Goal: Information Seeking & Learning: Find specific fact

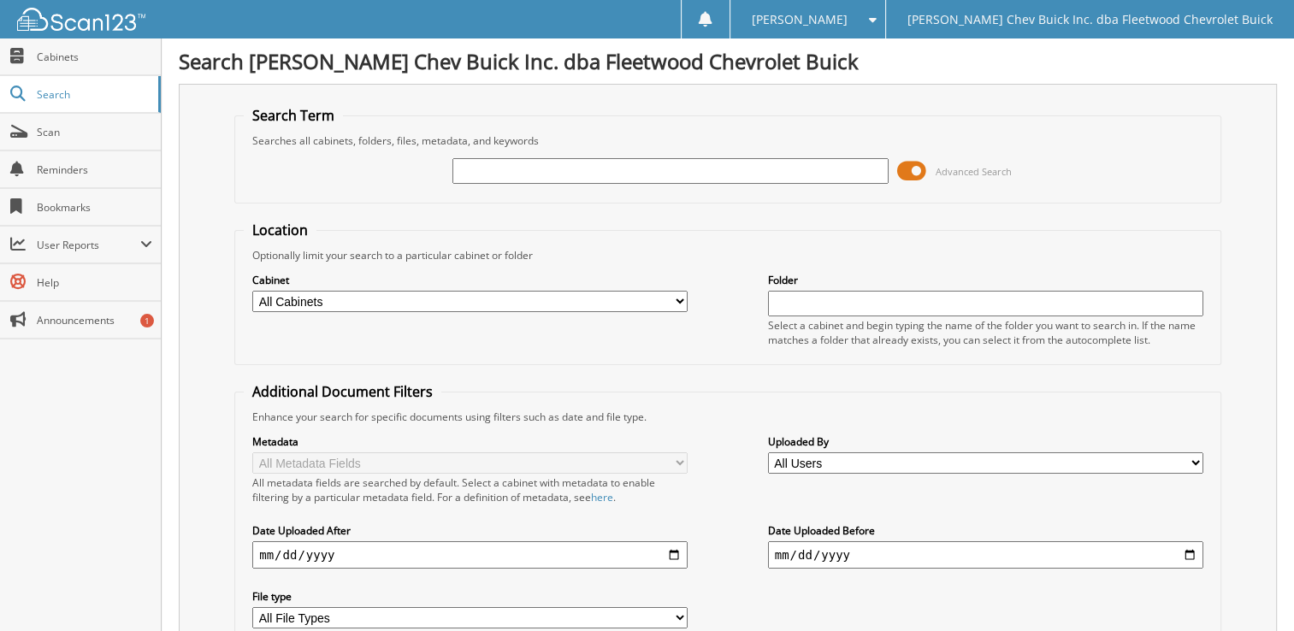
click at [493, 168] on input "text" at bounding box center [670, 171] width 435 height 26
type input "p1138885"
click at [934, 167] on span "Advanced Search" at bounding box center [954, 171] width 115 height 26
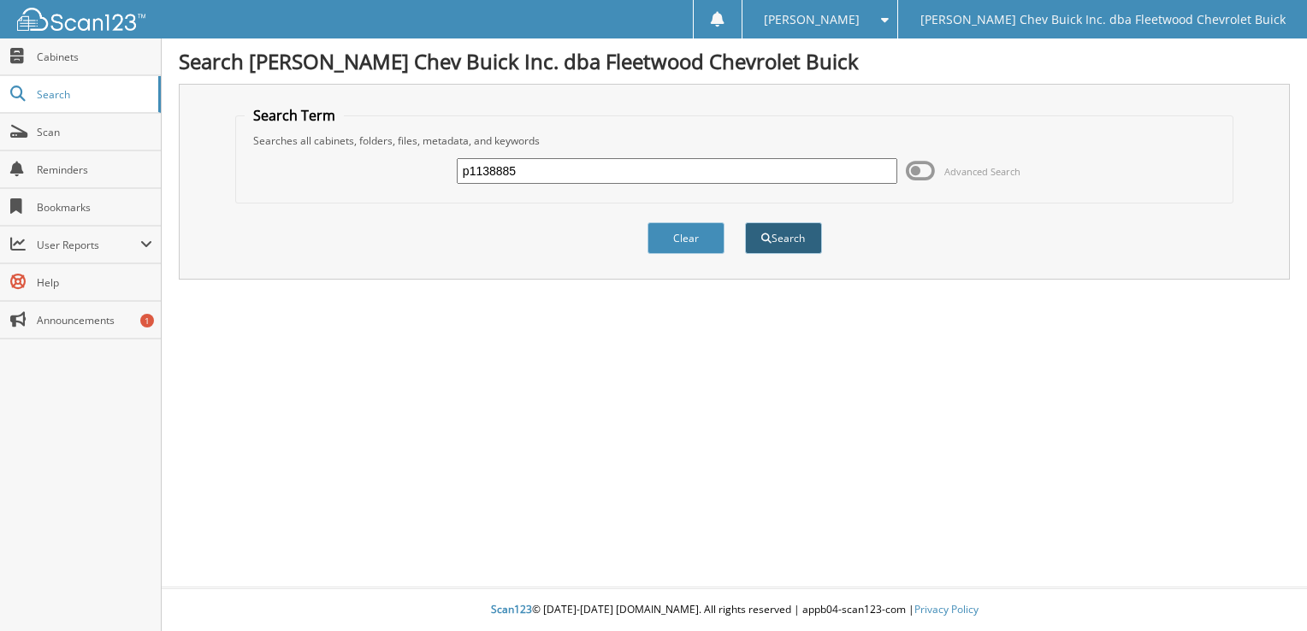
click at [782, 240] on button "Search" at bounding box center [783, 238] width 77 height 32
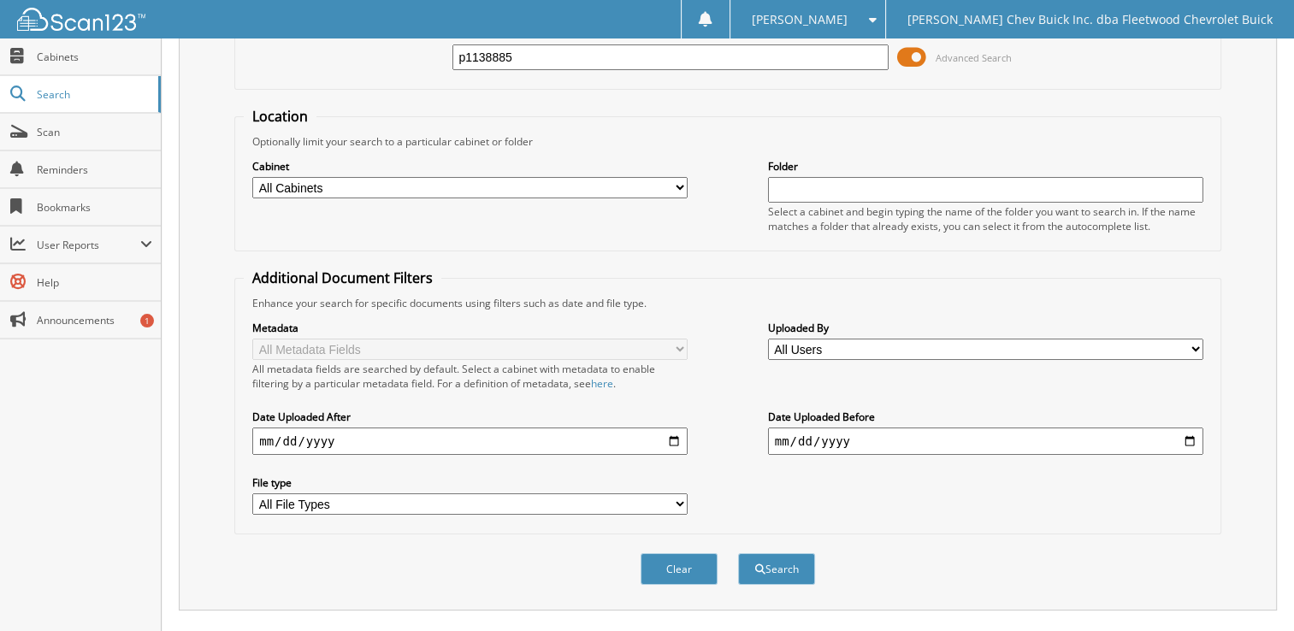
scroll to position [86, 0]
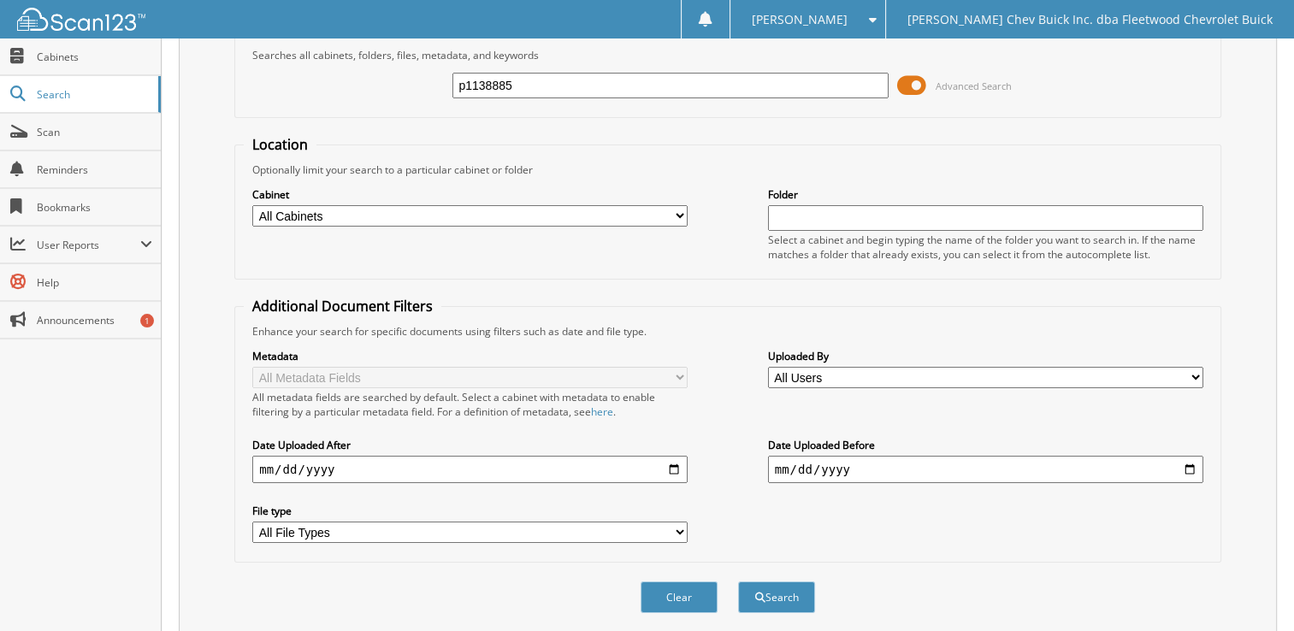
click at [678, 209] on select "All Cabinets A/P BIRD DOG REF'S BUYBACKS CHARGE ACCT DOCS CHECKS CONTRACTS/AGRE…" at bounding box center [469, 215] width 435 height 21
select select "9756"
click at [252, 205] on select "All Cabinets A/P BIRD DOG REF'S BUYBACKS CHARGE ACCT DOCS CHECKS CONTRACTS/AGRE…" at bounding box center [469, 215] width 435 height 21
click at [914, 81] on span at bounding box center [911, 86] width 29 height 26
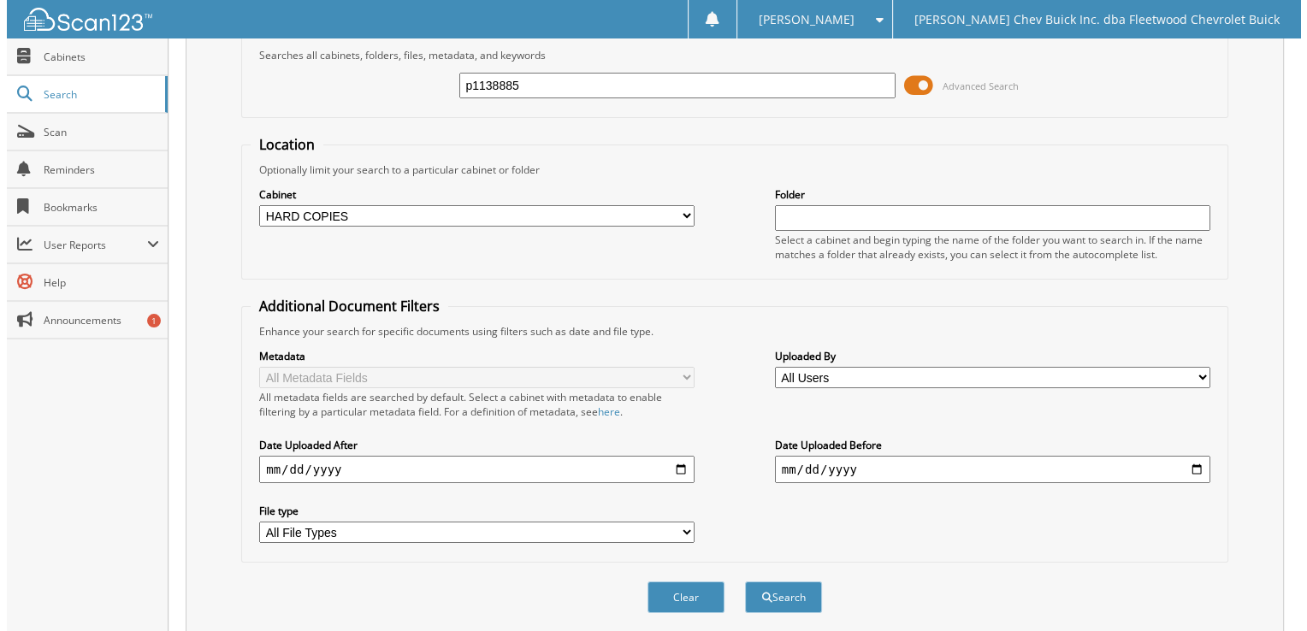
scroll to position [0, 0]
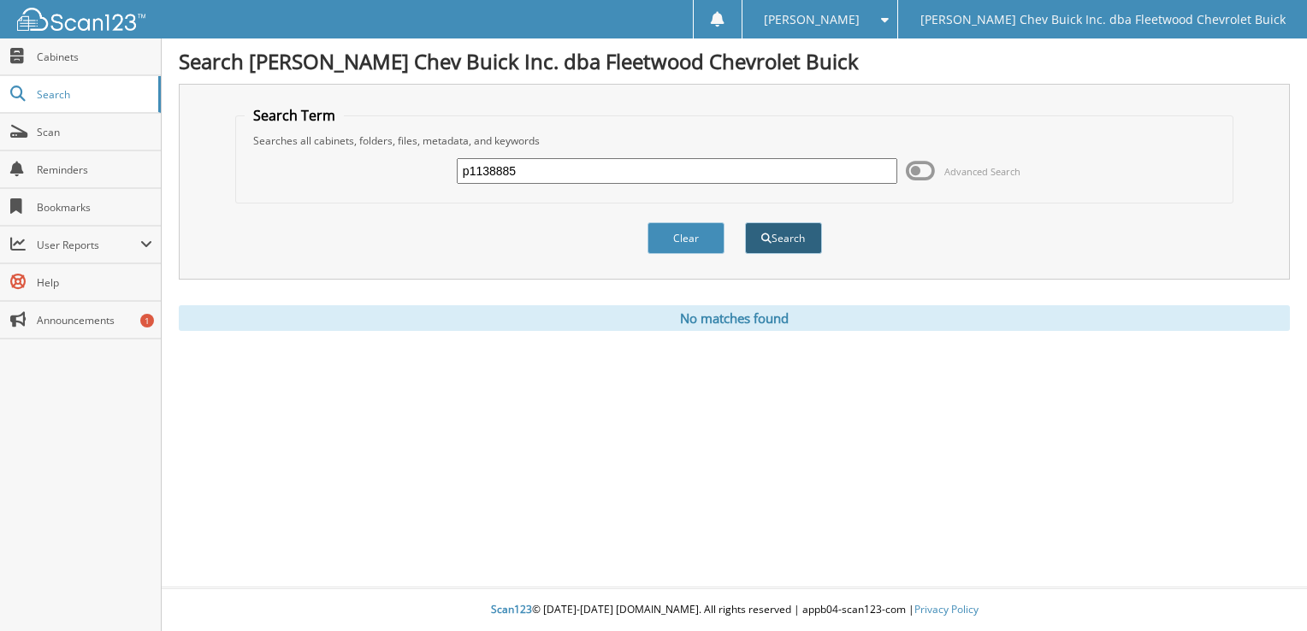
click at [789, 239] on button "Search" at bounding box center [783, 238] width 77 height 32
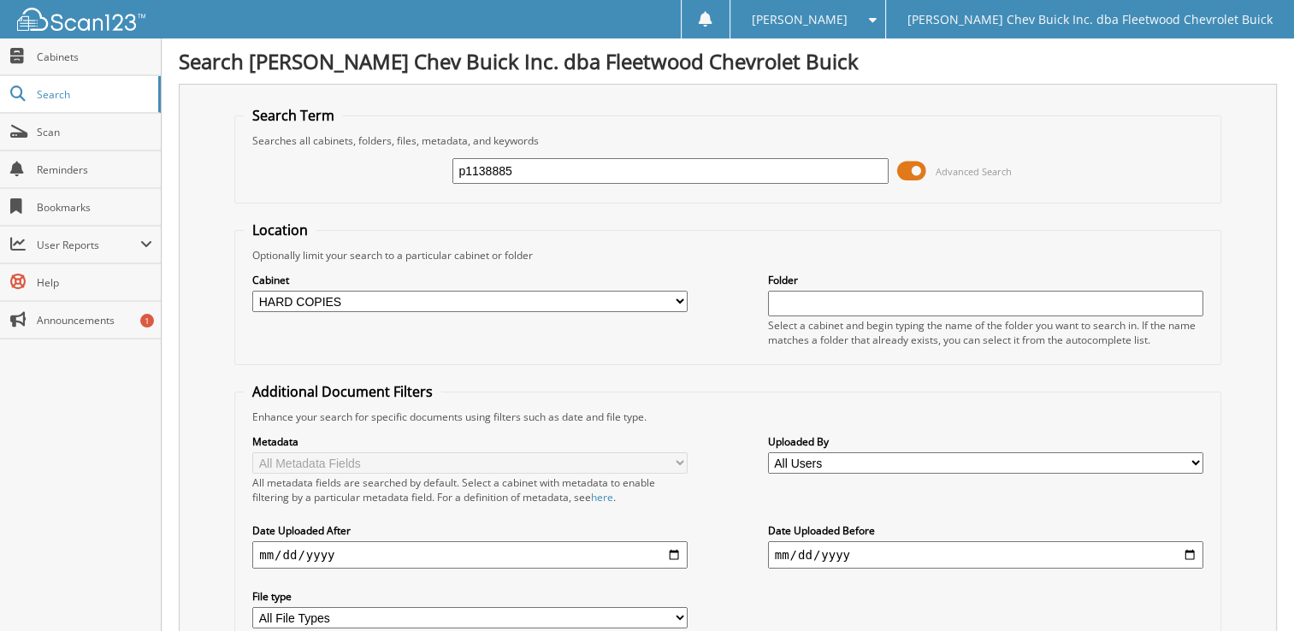
drag, startPoint x: 458, startPoint y: 169, endPoint x: 520, endPoint y: 173, distance: 62.5
click at [520, 173] on input "p1138885" at bounding box center [670, 171] width 435 height 26
type input "P113"
click at [503, 171] on input "P113" at bounding box center [670, 171] width 435 height 26
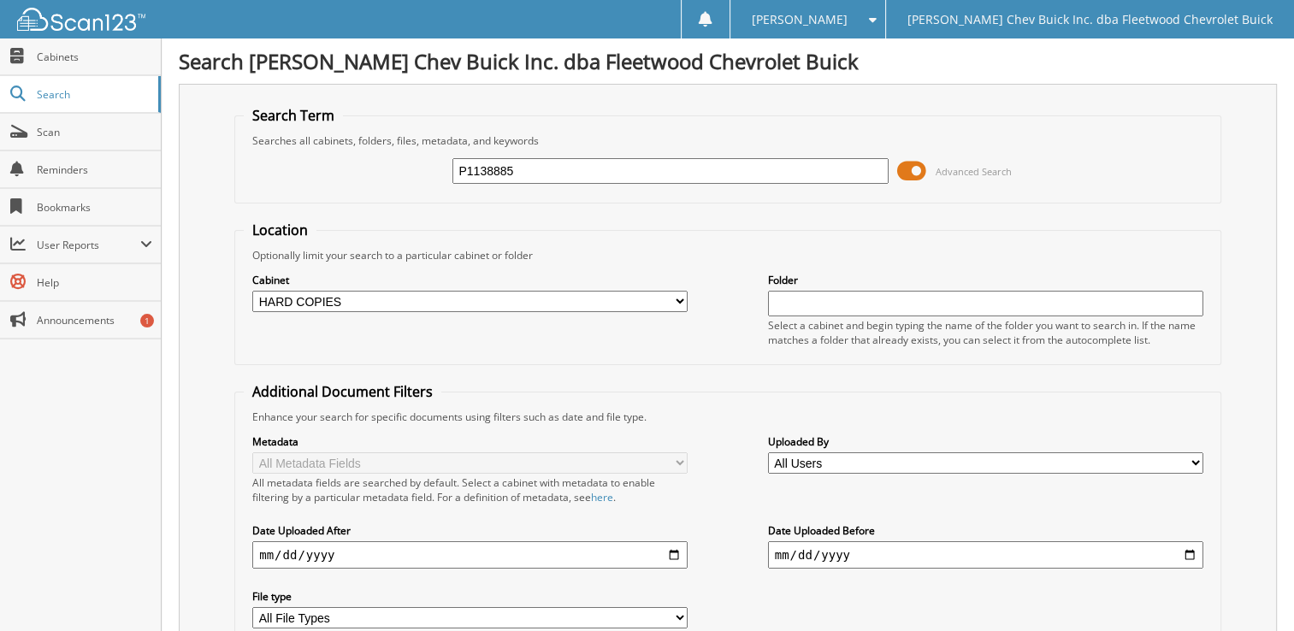
type input "P1138885"
click at [966, 165] on span "Advanced Search" at bounding box center [974, 171] width 76 height 13
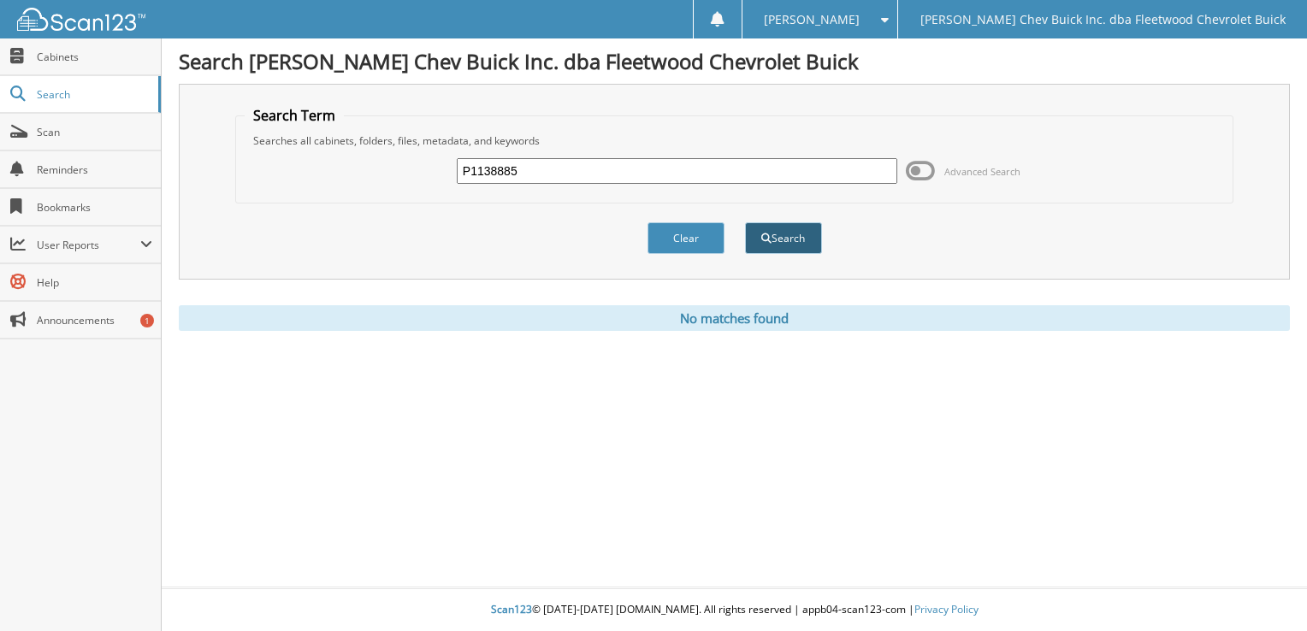
click at [784, 233] on button "Search" at bounding box center [783, 238] width 77 height 32
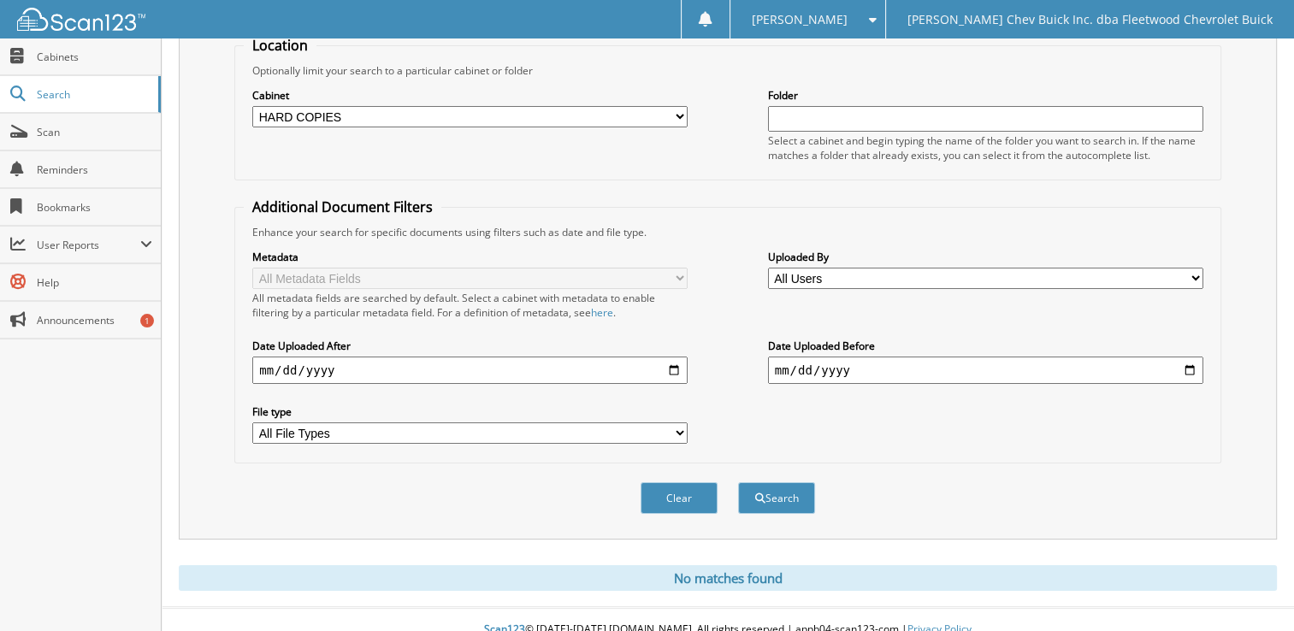
scroll to position [189, 0]
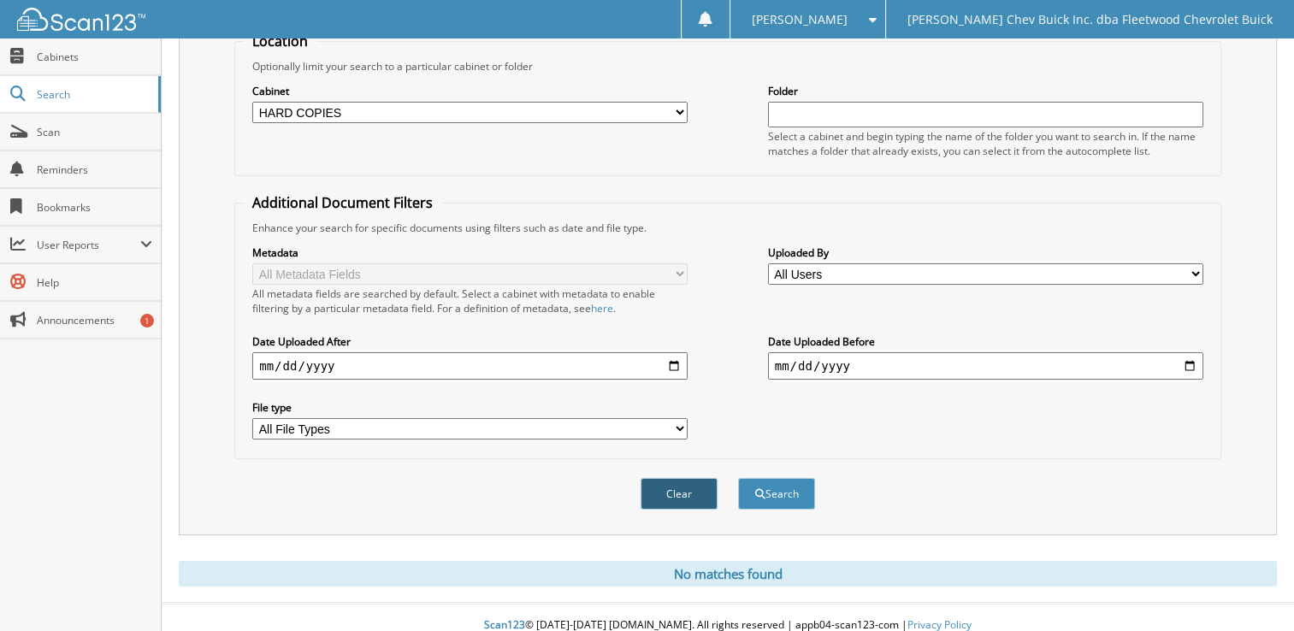
click at [678, 481] on button "Clear" at bounding box center [679, 494] width 77 height 32
select select
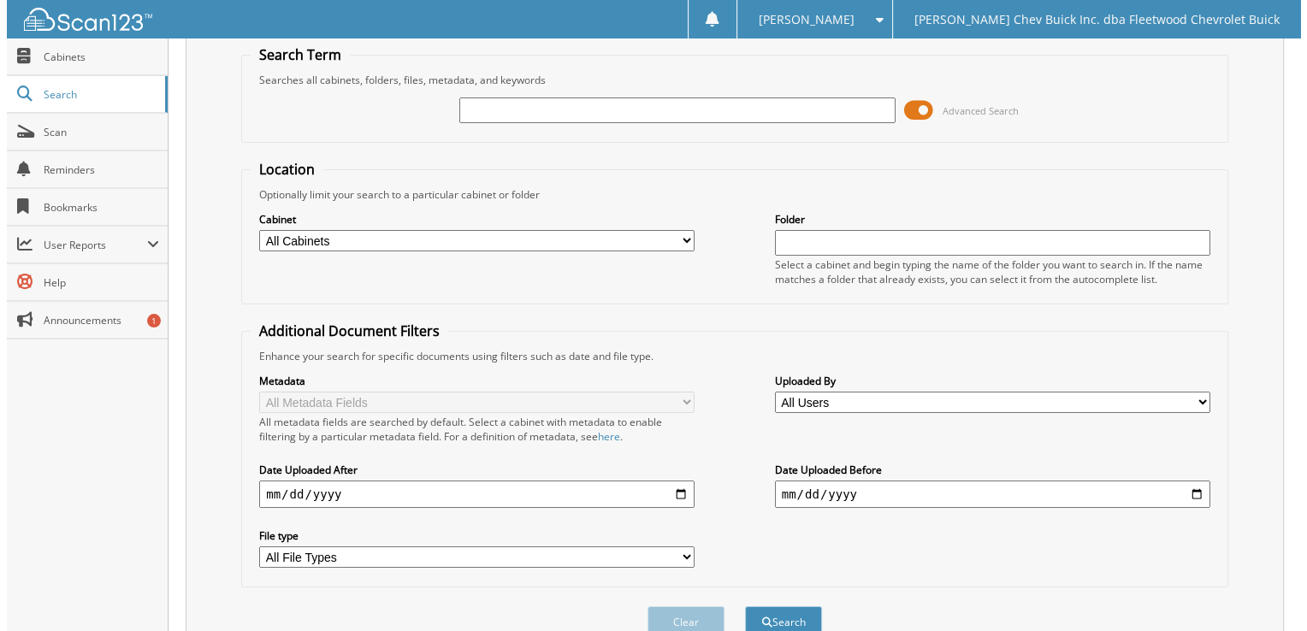
scroll to position [0, 0]
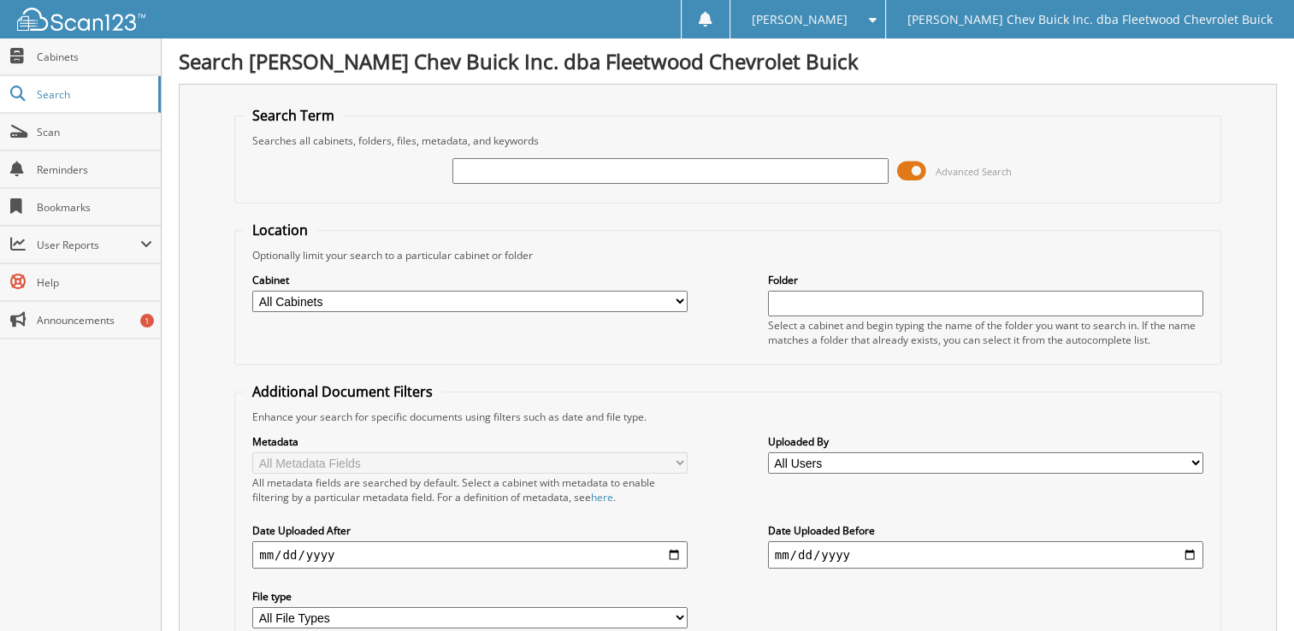
click at [480, 169] on input "text" at bounding box center [670, 171] width 435 height 26
type input "314266"
click at [921, 169] on span at bounding box center [911, 171] width 29 height 26
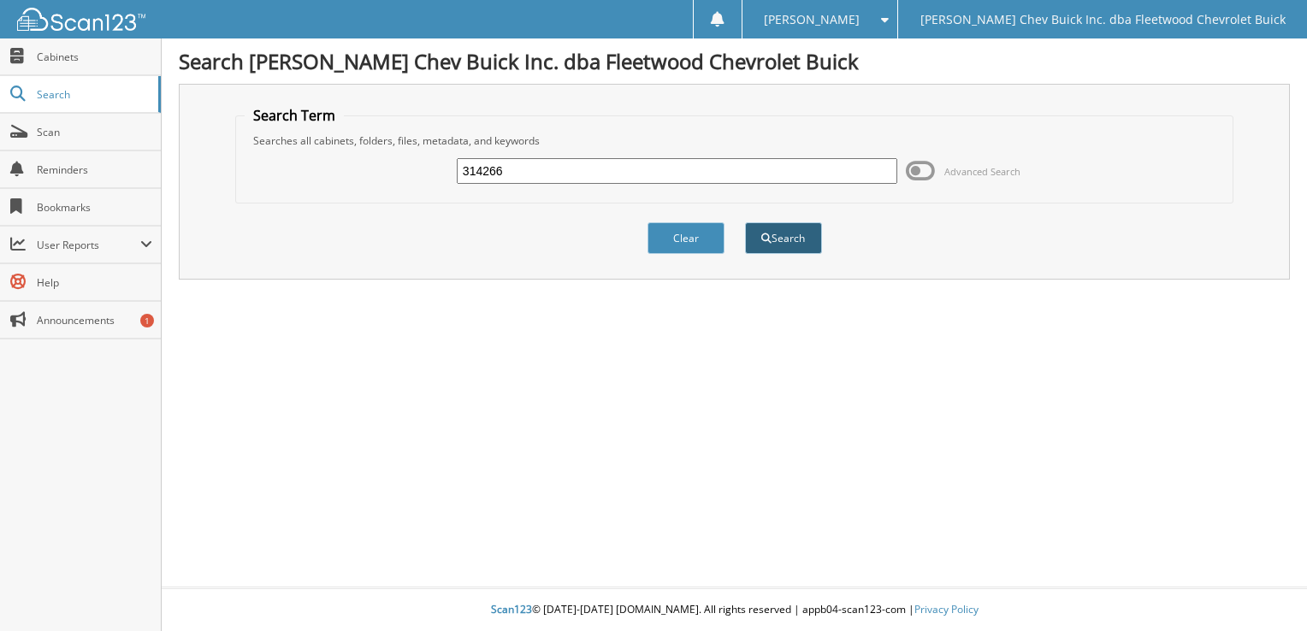
click at [787, 231] on button "Search" at bounding box center [783, 238] width 77 height 32
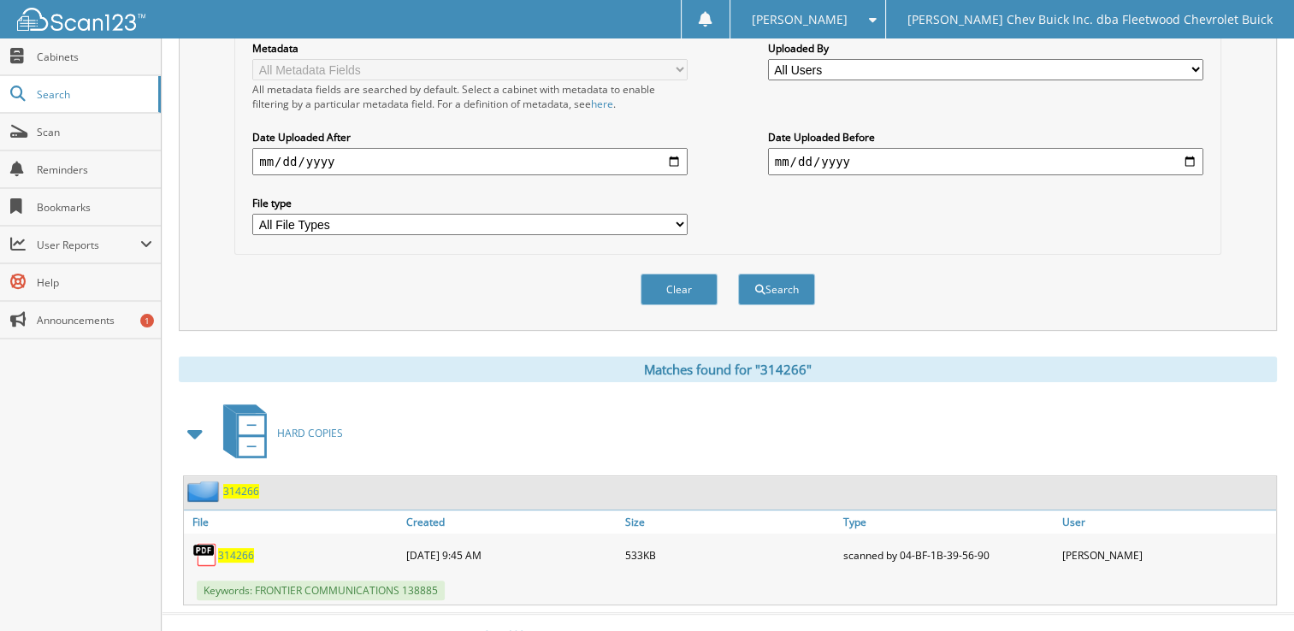
scroll to position [400, 0]
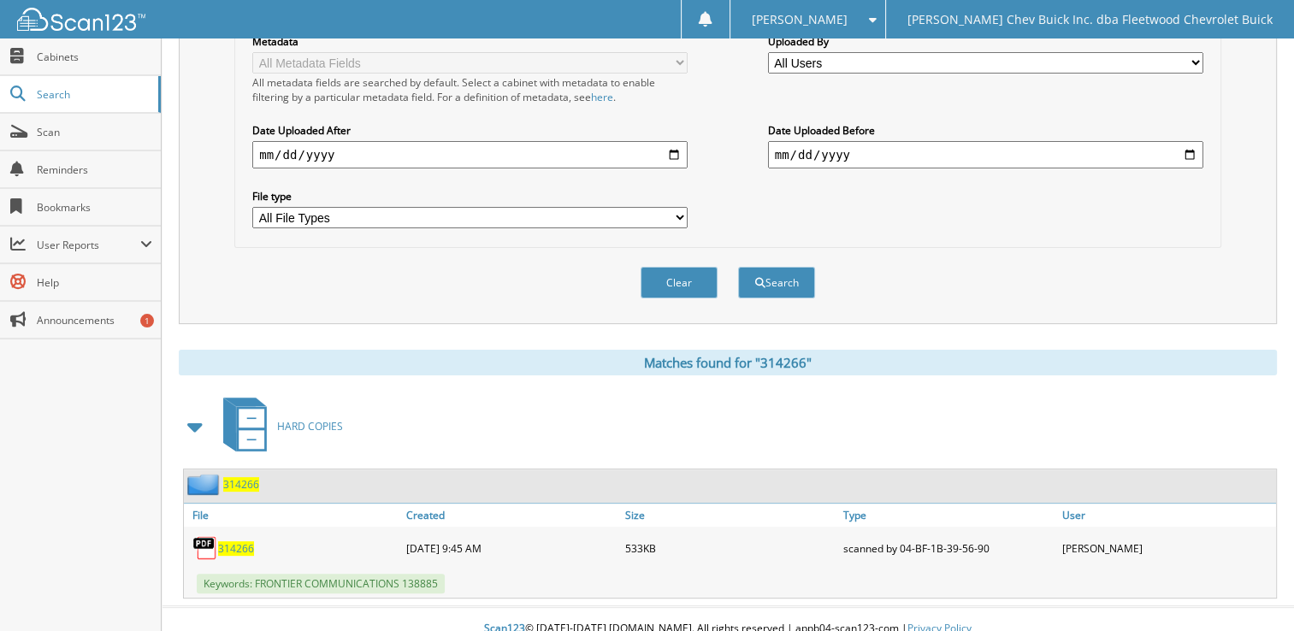
click at [331, 531] on div "314266" at bounding box center [293, 548] width 218 height 34
click at [453, 536] on div "[DATE] 9:45 AM" at bounding box center [511, 548] width 218 height 34
click at [233, 542] on span "314266" at bounding box center [236, 549] width 36 height 15
